Goal: Task Accomplishment & Management: Use online tool/utility

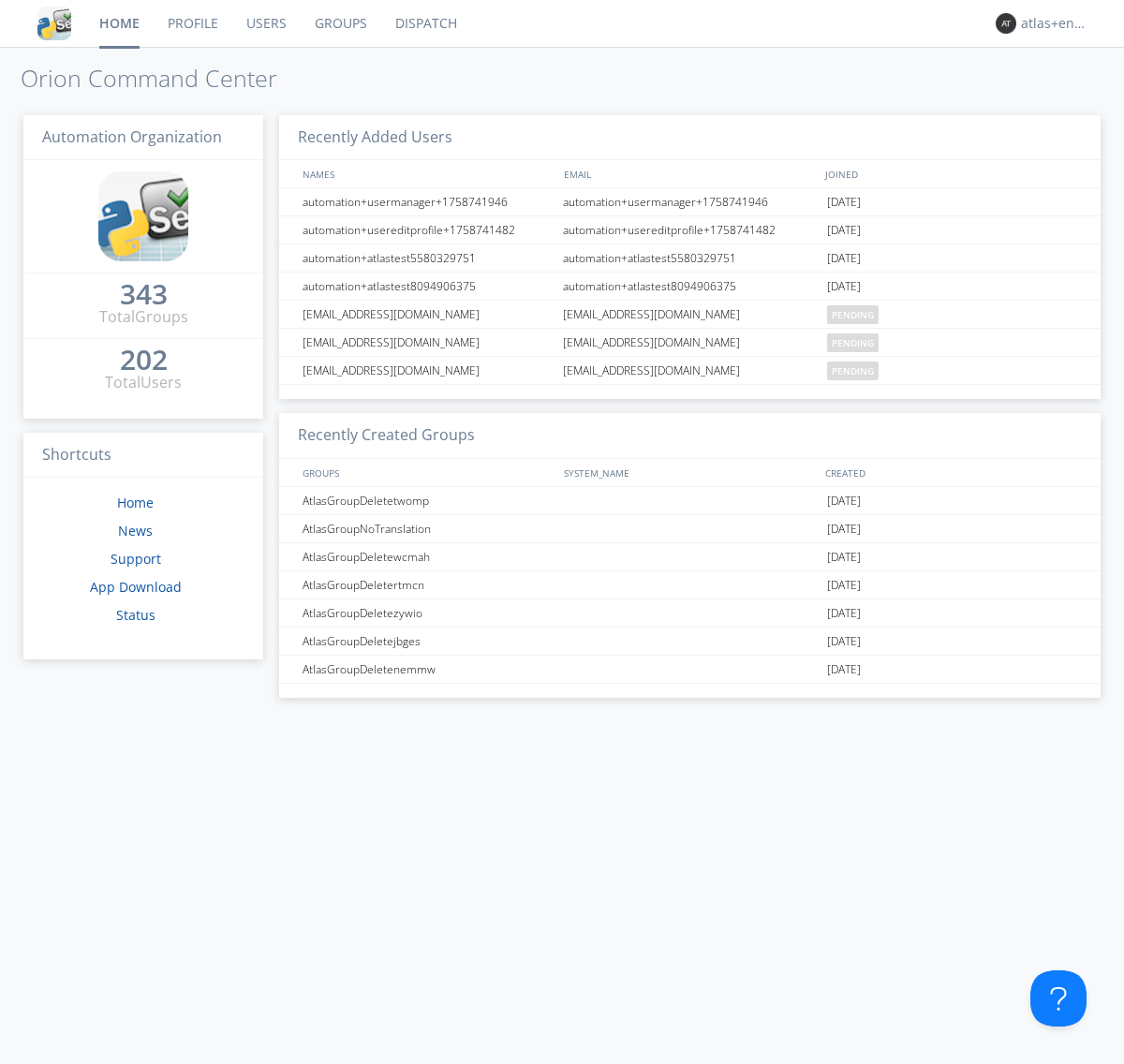
click at [425, 24] on link "Dispatch" at bounding box center [427, 24] width 90 height 47
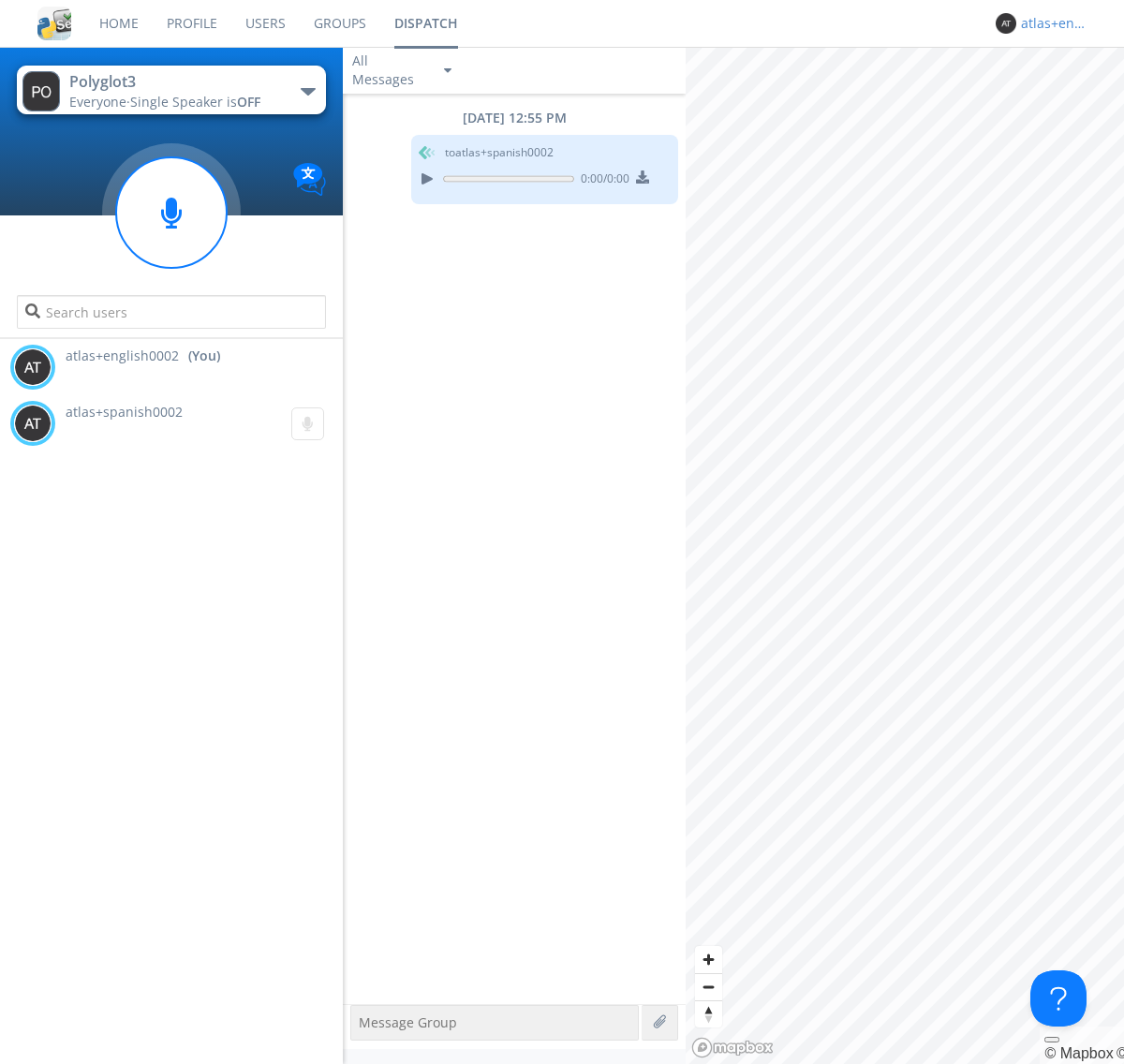
click at [1050, 24] on div "atlas+english0002" at bounding box center [1056, 23] width 71 height 19
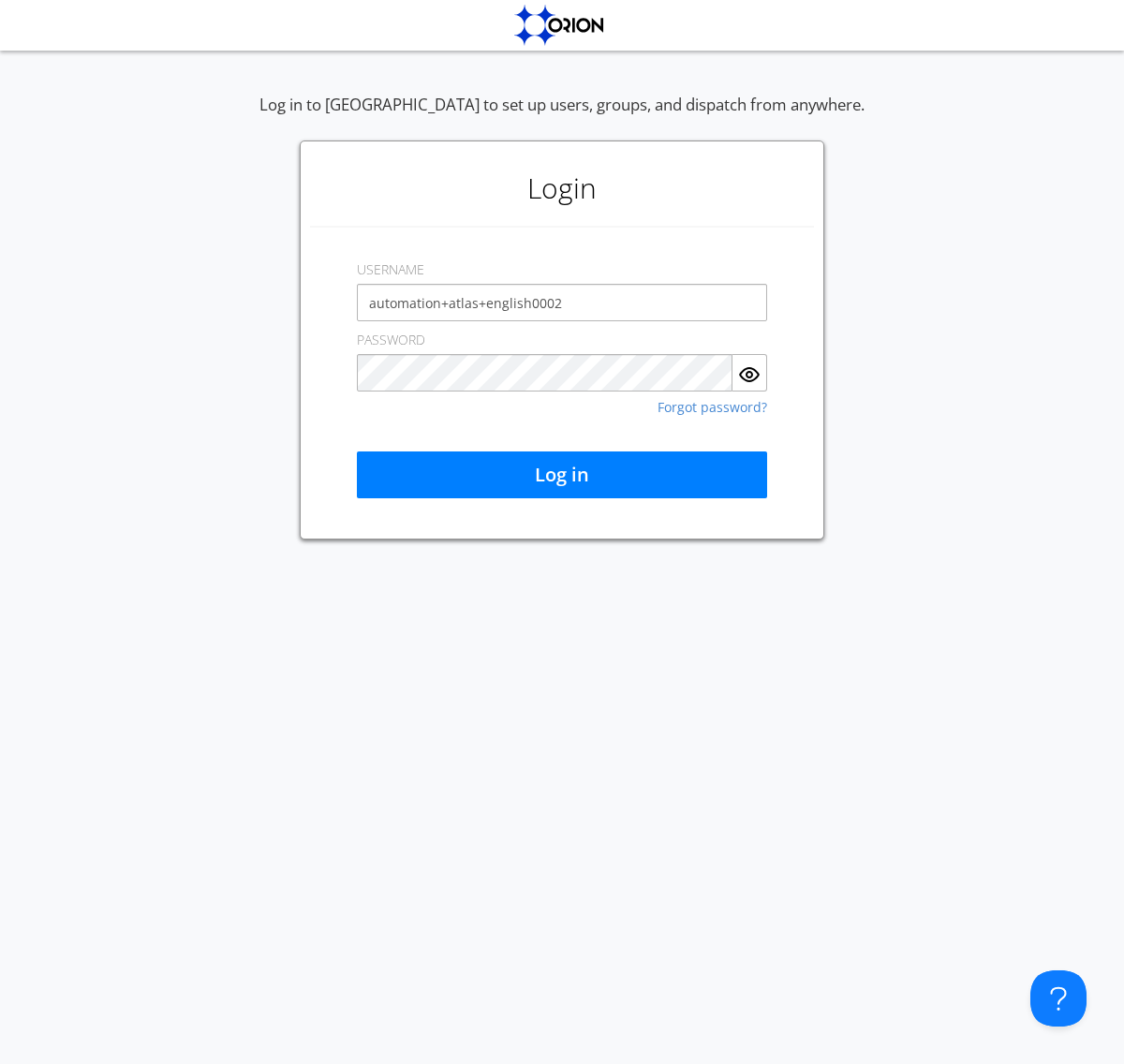
type input "automation+atlas+english0002"
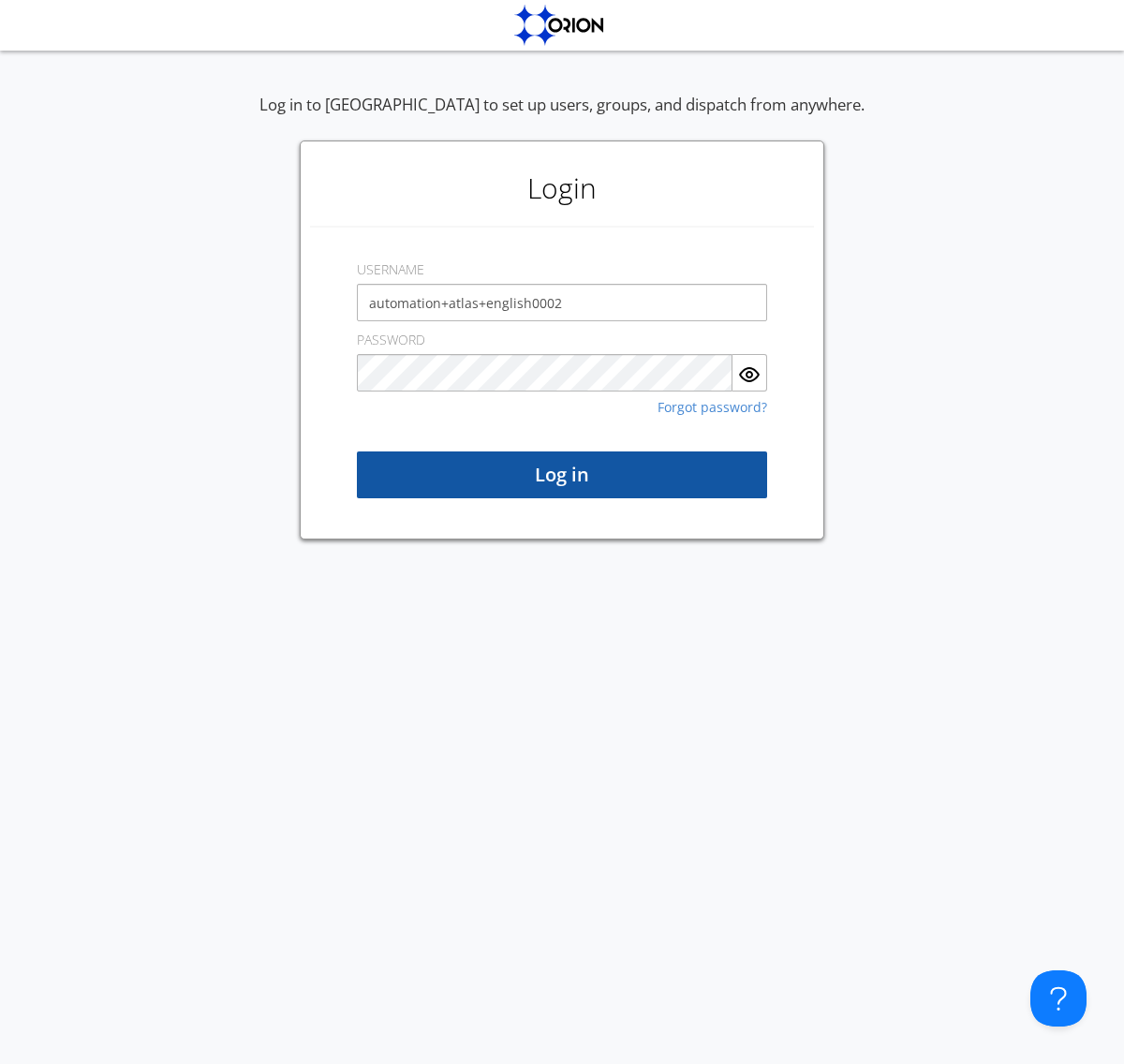
click at [562, 475] on button "Log in" at bounding box center [562, 475] width 410 height 47
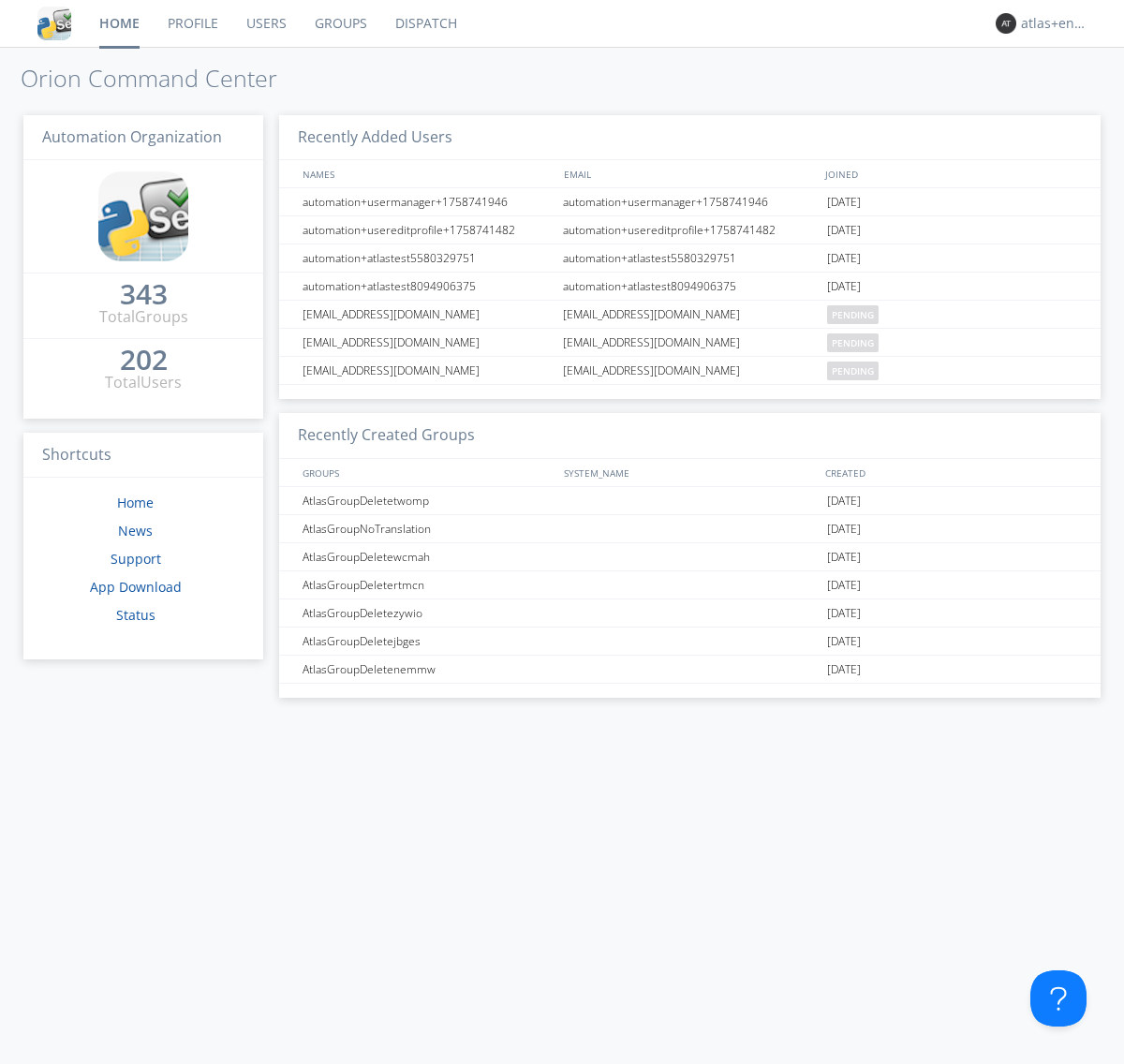
click at [425, 24] on link "Dispatch" at bounding box center [427, 24] width 90 height 47
